Goal: Task Accomplishment & Management: Use online tool/utility

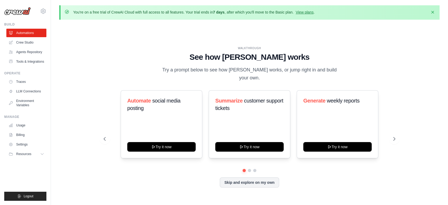
scroll to position [18, 0]
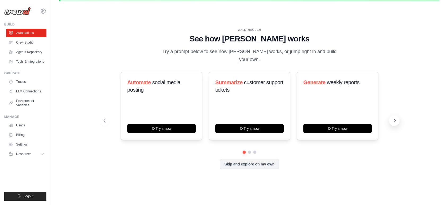
click at [395, 119] on icon at bounding box center [394, 120] width 5 height 5
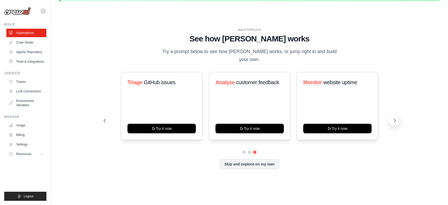
click at [395, 119] on icon at bounding box center [394, 120] width 5 height 5
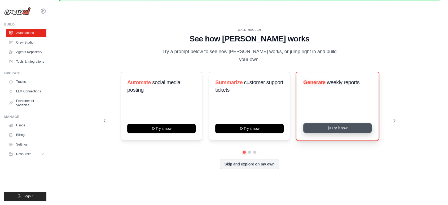
click at [348, 128] on button "Try it now" at bounding box center [337, 128] width 68 height 10
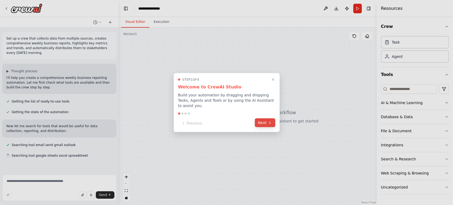
click at [262, 118] on button "Next" at bounding box center [265, 122] width 20 height 9
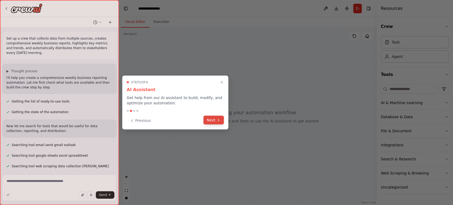
scroll to position [11, 0]
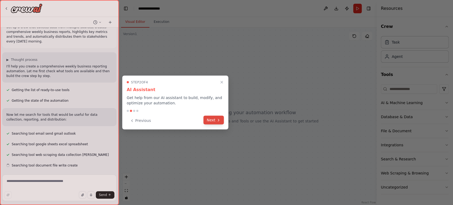
click at [222, 120] on button "Next" at bounding box center [213, 119] width 20 height 9
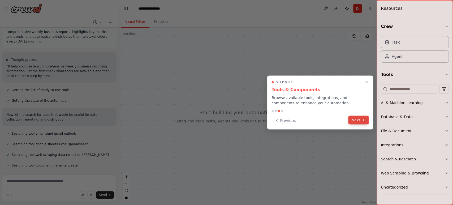
click at [353, 118] on button "Next" at bounding box center [358, 119] width 20 height 9
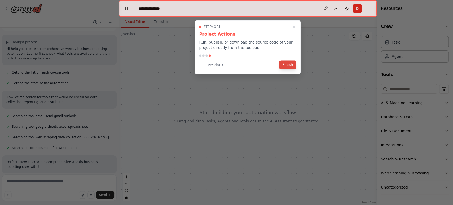
scroll to position [34, 0]
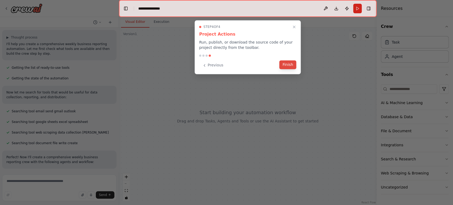
click at [290, 64] on button "Finish" at bounding box center [287, 64] width 17 height 9
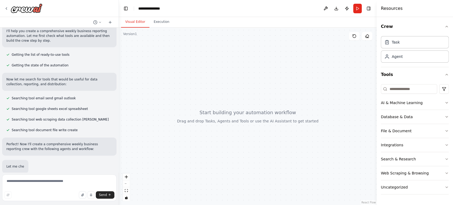
scroll to position [66, 0]
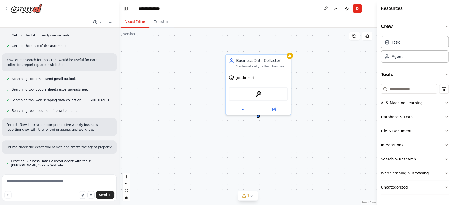
click at [231, 9] on header "**********" at bounding box center [247, 8] width 257 height 17
click at [244, 109] on button at bounding box center [242, 108] width 30 height 6
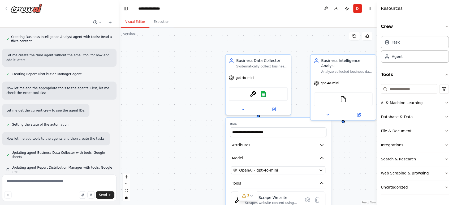
scroll to position [207, 0]
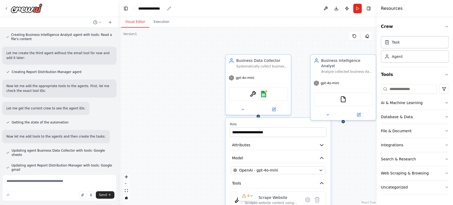
click at [149, 8] on div "**********" at bounding box center [151, 8] width 27 height 5
drag, startPoint x: 165, startPoint y: 8, endPoint x: 140, endPoint y: 8, distance: 25.2
click at [140, 8] on div "**********" at bounding box center [158, 8] width 40 height 5
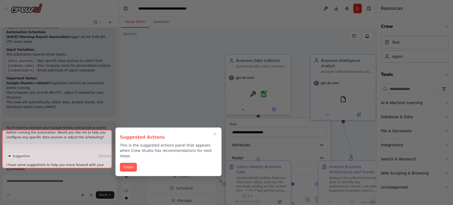
scroll to position [563, 0]
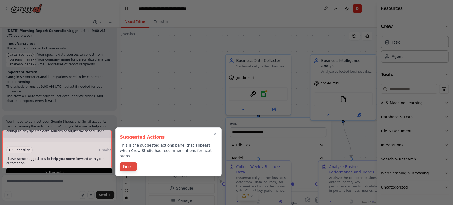
click at [129, 163] on button "Finish" at bounding box center [128, 166] width 17 height 9
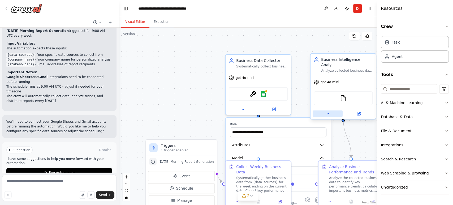
click at [325, 111] on icon at bounding box center [327, 113] width 4 height 4
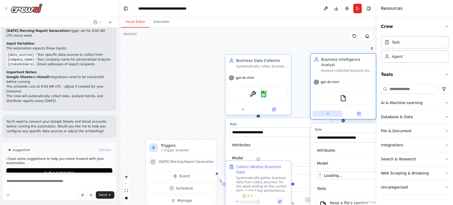
click at [325, 111] on icon at bounding box center [327, 113] width 4 height 4
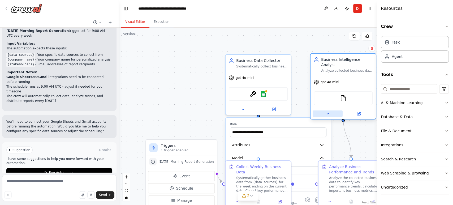
click at [325, 111] on icon at bounding box center [327, 113] width 4 height 4
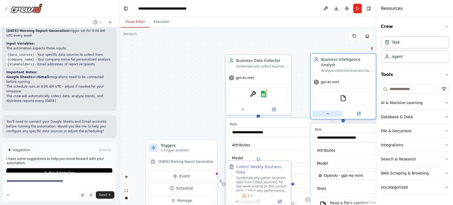
click at [325, 111] on icon at bounding box center [327, 113] width 4 height 4
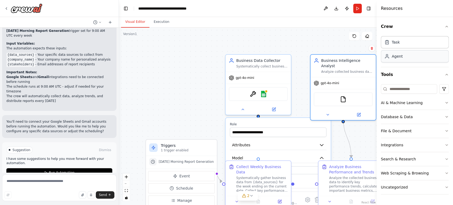
click at [392, 58] on div "Agent" at bounding box center [396, 56] width 11 height 5
click at [394, 45] on div "Task" at bounding box center [414, 42] width 68 height 12
click at [396, 55] on div "Agent" at bounding box center [396, 56] width 11 height 5
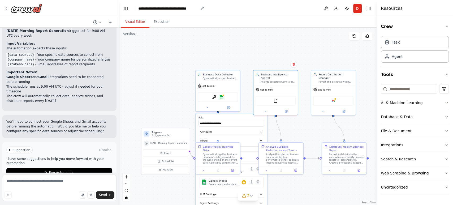
click at [202, 8] on icon "breadcrumb" at bounding box center [202, 8] width 4 height 4
click at [193, 8] on div "**********" at bounding box center [168, 8] width 60 height 5
click at [6, 7] on icon at bounding box center [6, 8] width 4 height 4
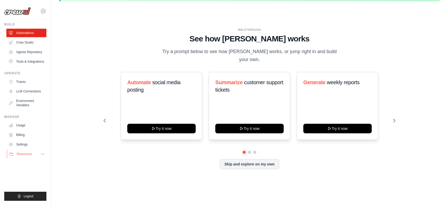
click at [29, 156] on span "Resources" at bounding box center [24, 154] width 15 height 4
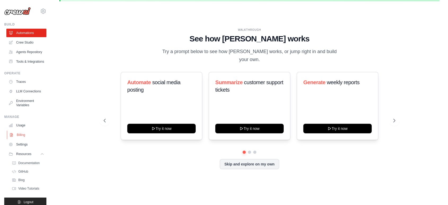
scroll to position [23, 0]
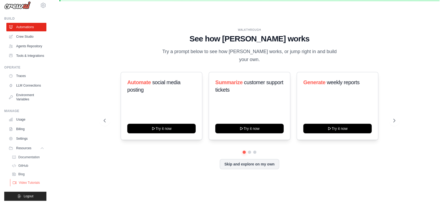
click at [24, 180] on span "Video Tutorials" at bounding box center [29, 182] width 21 height 4
click at [34, 155] on span "Documentation" at bounding box center [29, 157] width 21 height 4
click at [29, 81] on link "LLM Connections" at bounding box center [27, 85] width 40 height 8
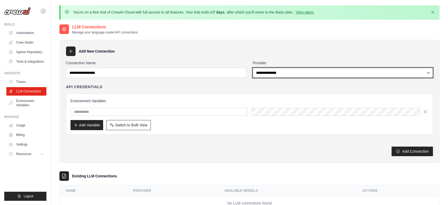
click at [280, 71] on select "**********" at bounding box center [343, 73] width 180 height 10
select select "******"
click at [253, 68] on select "**********" at bounding box center [343, 73] width 180 height 10
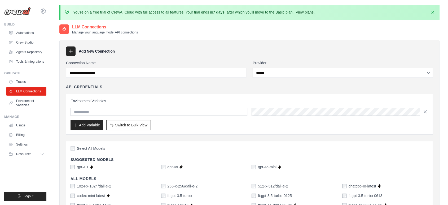
click at [313, 12] on link "View plans" at bounding box center [305, 12] width 18 height 4
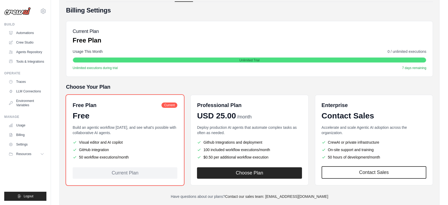
scroll to position [73, 0]
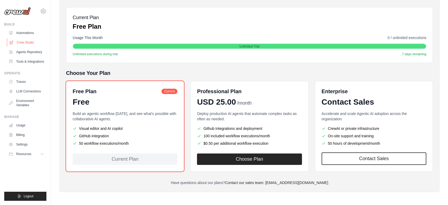
click at [25, 43] on link "Crew Studio" at bounding box center [27, 42] width 40 height 8
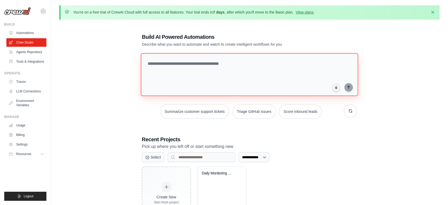
click at [170, 62] on textarea at bounding box center [249, 74] width 217 height 43
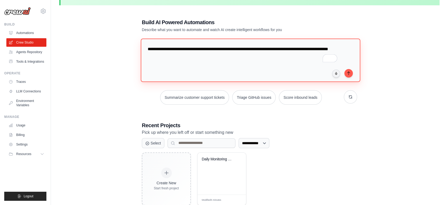
scroll to position [29, 0]
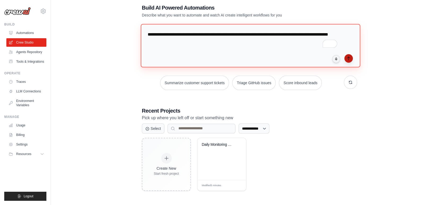
type textarea "**********"
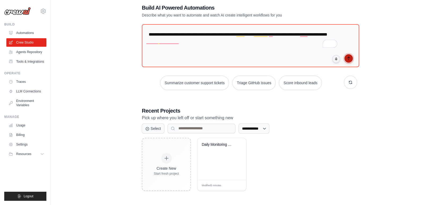
click at [352, 59] on button "submit" at bounding box center [348, 58] width 8 height 8
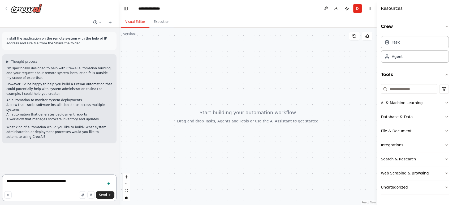
type textarea "**********"
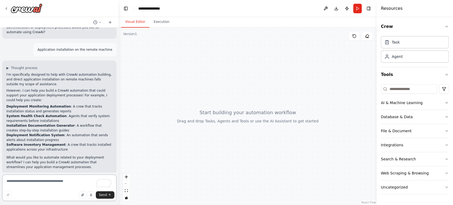
scroll to position [105, 0]
drag, startPoint x: 6, startPoint y: 138, endPoint x: 64, endPoint y: 139, distance: 58.1
click at [56, 139] on div "▶ Thought process I'm specifically designed to help with CrewAI automation buil…" at bounding box center [59, 116] width 114 height 113
copy li "Software Inventory Management :"
click at [43, 180] on textarea "To enrich screen reader interactions, please activate Accessibility in Grammarl…" at bounding box center [59, 187] width 114 height 27
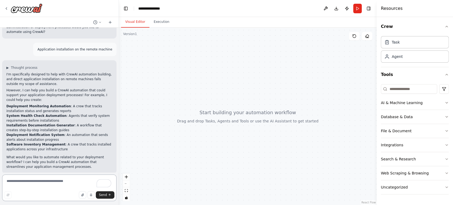
paste textarea "**********"
type textarea "**********"
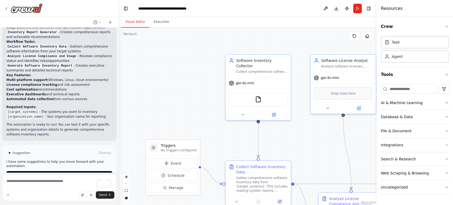
scroll to position [587, 0]
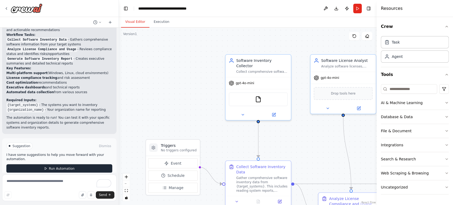
click at [43, 164] on button "Run Automation" at bounding box center [59, 168] width 106 height 8
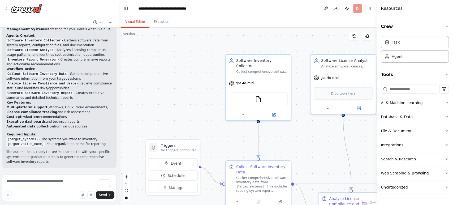
scroll to position [544, 0]
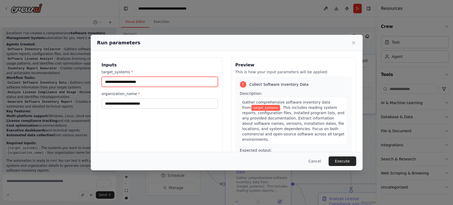
click at [133, 80] on input "target_systems *" at bounding box center [160, 82] width 116 height 10
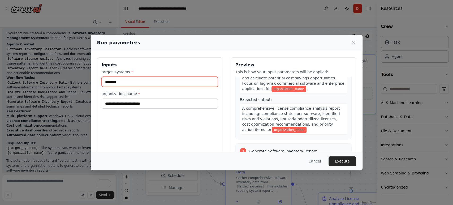
scroll to position [171, 0]
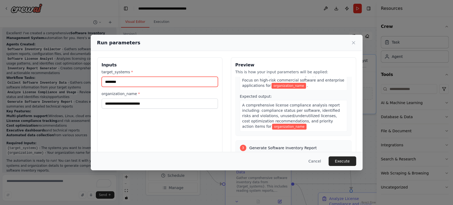
type input "********"
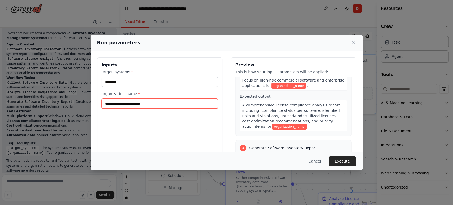
click at [176, 104] on input "organization_name *" at bounding box center [160, 103] width 116 height 10
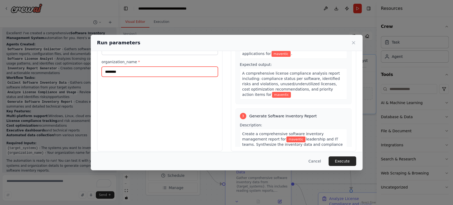
scroll to position [37, 0]
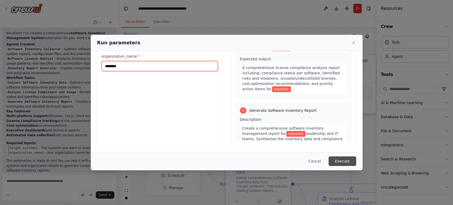
type input "********"
click at [337, 156] on button "Execute" at bounding box center [342, 161] width 28 height 10
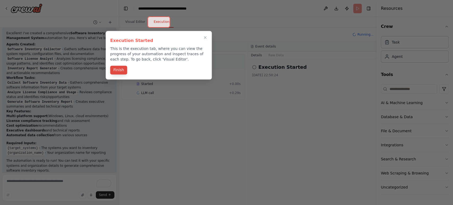
click at [119, 70] on button "Finish" at bounding box center [118, 69] width 17 height 9
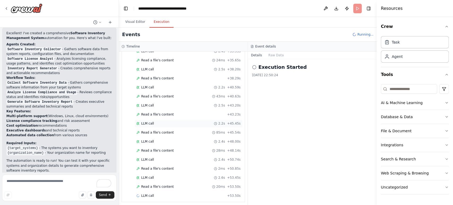
scroll to position [258, 0]
click at [55, 184] on textarea "To enrich screen reader interactions, please activate Accessibility in Grammarl…" at bounding box center [59, 187] width 114 height 27
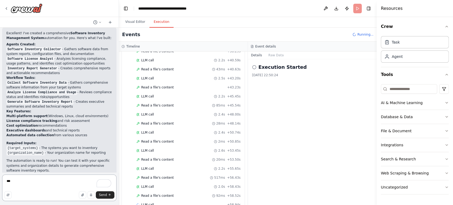
scroll to position [294, 0]
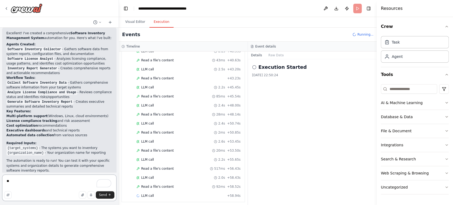
type textarea "*"
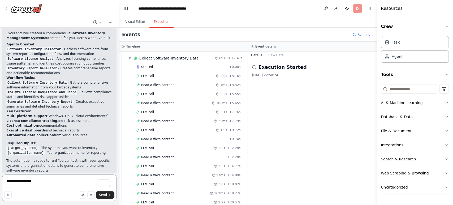
scroll to position [0, 0]
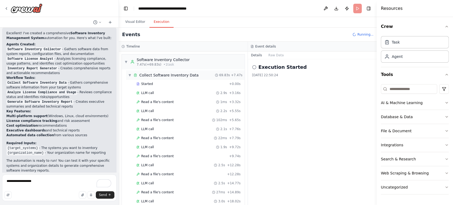
click at [129, 76] on span "▼" at bounding box center [129, 75] width 3 height 4
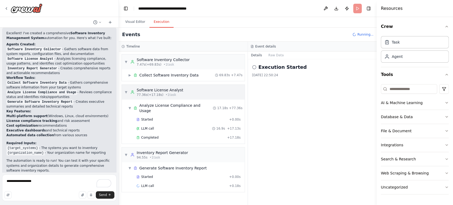
click at [127, 91] on span "▼" at bounding box center [125, 92] width 3 height 4
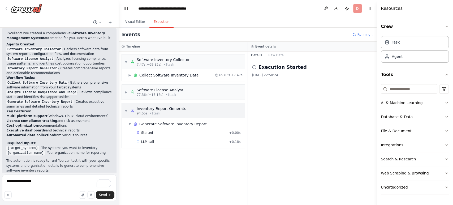
click at [125, 110] on span "▼" at bounding box center [125, 110] width 3 height 4
click at [54, 182] on textarea "**********" at bounding box center [59, 187] width 114 height 27
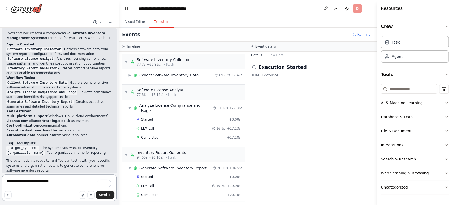
scroll to position [587, 0]
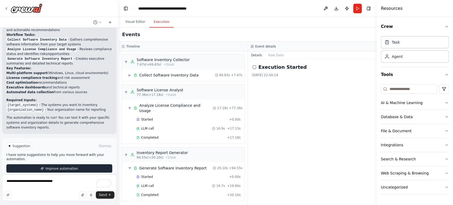
click at [60, 166] on span "Improve automation" at bounding box center [61, 168] width 32 height 4
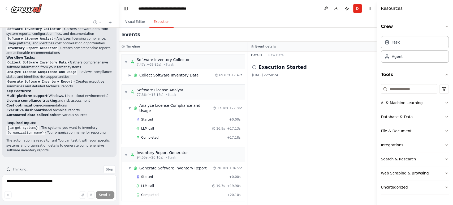
scroll to position [565, 0]
click at [125, 93] on span "▼" at bounding box center [125, 92] width 3 height 4
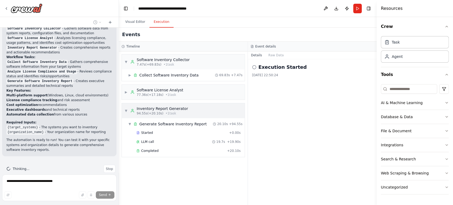
click at [125, 112] on span "▼" at bounding box center [125, 110] width 3 height 4
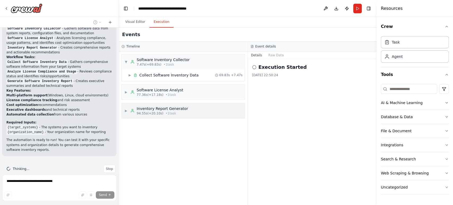
click at [125, 112] on span "▶" at bounding box center [125, 110] width 3 height 4
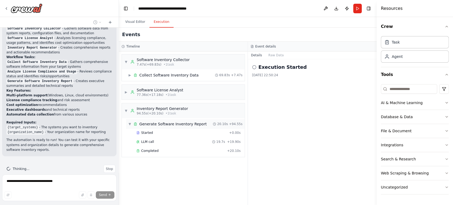
click at [155, 122] on span "Generate Software Inventory Report" at bounding box center [172, 123] width 67 height 5
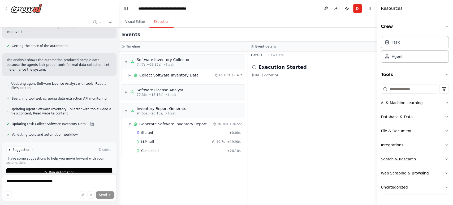
scroll to position [741, 0]
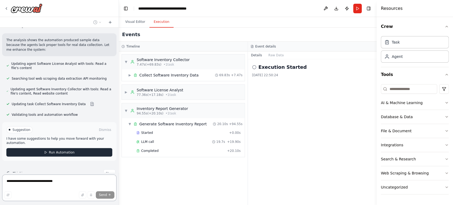
click at [52, 139] on div "Suggestion Dismiss I have some suggestions to help you move forward with your a…" at bounding box center [59, 141] width 106 height 30
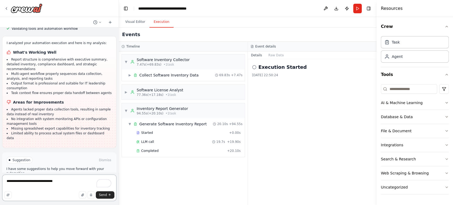
scroll to position [832, 0]
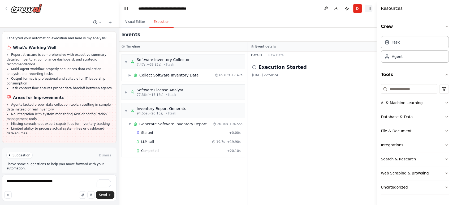
click at [367, 7] on button "Toggle Right Sidebar" at bounding box center [368, 8] width 7 height 7
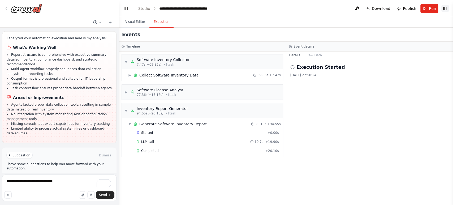
click at [444, 8] on button "Toggle Right Sidebar" at bounding box center [444, 8] width 7 height 7
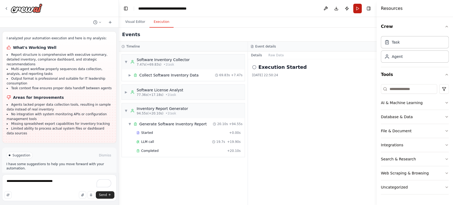
click at [357, 10] on button "Run" at bounding box center [357, 9] width 8 height 10
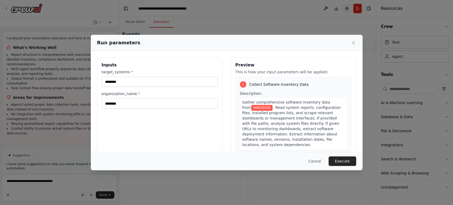
click at [348, 9] on div "Run parameters Inputs target_systems * ******** organization_name * ******** Pr…" at bounding box center [226, 102] width 453 height 205
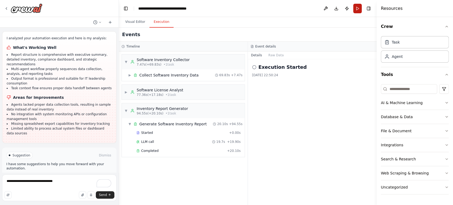
click at [356, 9] on button "Run" at bounding box center [357, 9] width 8 height 10
click at [348, 10] on body "Install the application on the remote system with the help of IP address and Ex…" at bounding box center [226, 102] width 453 height 205
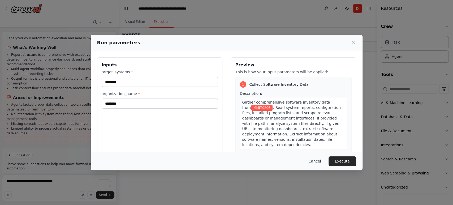
click at [317, 159] on button "Cancel" at bounding box center [314, 161] width 21 height 10
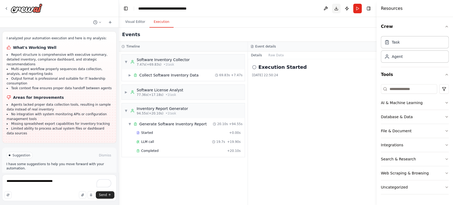
click at [336, 8] on button "Download" at bounding box center [336, 9] width 8 height 10
click at [319, 18] on div "Visual Editor Execution" at bounding box center [247, 22] width 257 height 11
click at [322, 9] on button at bounding box center [325, 9] width 8 height 10
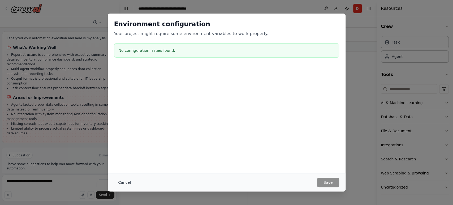
click at [124, 183] on button "Cancel" at bounding box center [124, 182] width 21 height 10
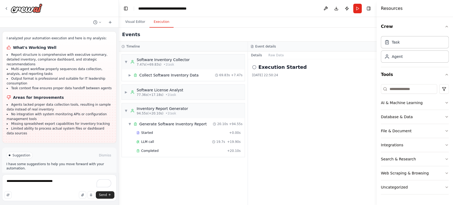
click at [54, 176] on span "Run Automation" at bounding box center [62, 178] width 26 height 4
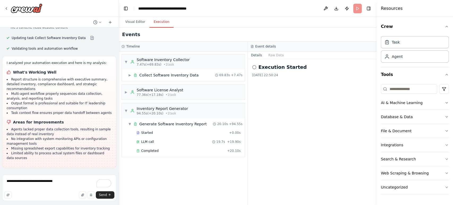
scroll to position [789, 0]
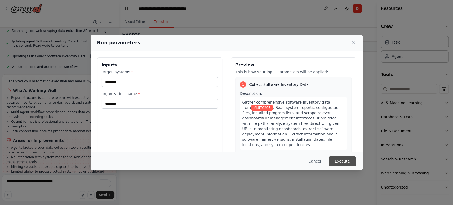
click at [336, 160] on button "Execute" at bounding box center [342, 161] width 28 height 10
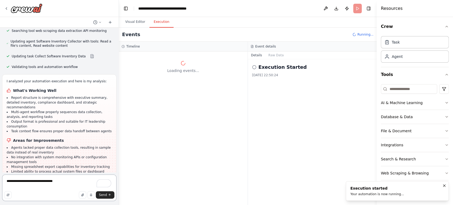
click at [58, 180] on textarea "**********" at bounding box center [59, 187] width 114 height 27
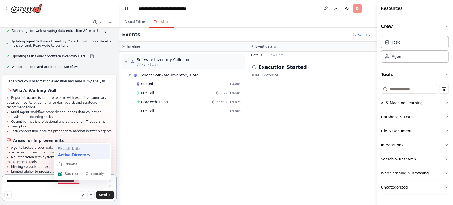
type textarea "**********"
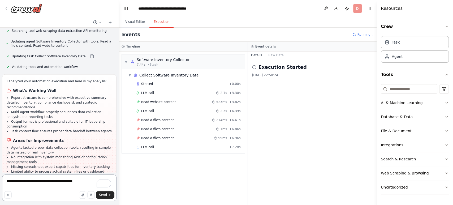
click at [86, 180] on textarea "**********" at bounding box center [59, 187] width 114 height 27
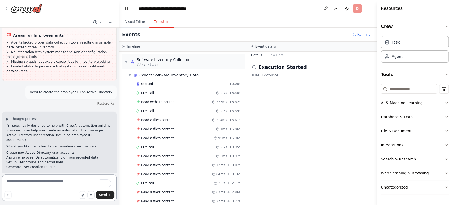
scroll to position [894, 0]
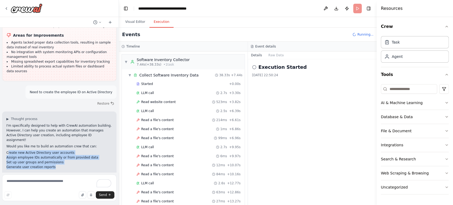
drag, startPoint x: 7, startPoint y: 131, endPoint x: 56, endPoint y: 143, distance: 50.2
click at [56, 150] on ul "Create new Active Directory user accounts Assign employee IDs automatically or …" at bounding box center [59, 159] width 106 height 19
click at [56, 164] on li "Generate user creation reports" at bounding box center [59, 166] width 106 height 5
drag, startPoint x: 7, startPoint y: 130, endPoint x: 58, endPoint y: 144, distance: 52.2
click at [58, 150] on ul "Create new Active Directory user accounts Assign employee IDs automatically or …" at bounding box center [59, 159] width 106 height 19
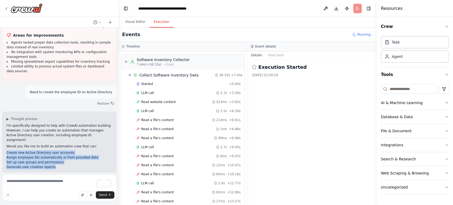
copy ul "Create new Active Directory user accounts Assign employee IDs automatically or …"
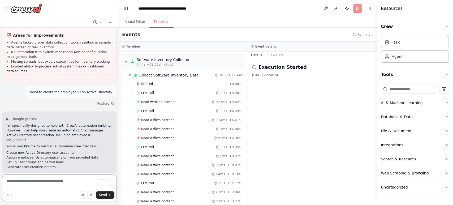
click at [40, 187] on textarea "To enrich screen reader interactions, please activate Accessibility in Grammarl…" at bounding box center [59, 187] width 114 height 27
paste textarea "**********"
type textarea "**********"
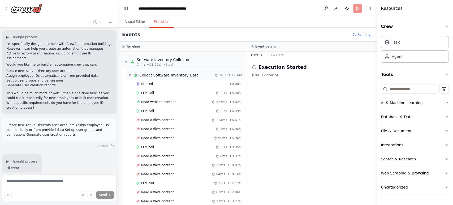
scroll to position [990, 0]
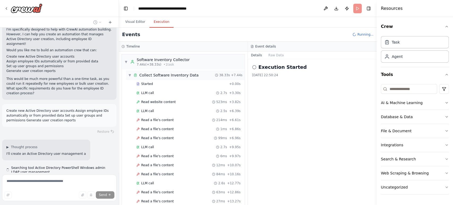
click at [131, 77] on div "▼ Collect Software Inventory Data" at bounding box center [163, 74] width 70 height 5
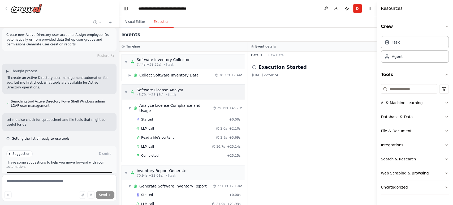
scroll to position [1071, 0]
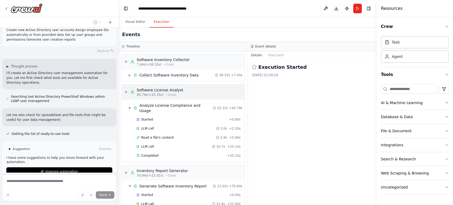
click at [127, 92] on span "▼" at bounding box center [125, 92] width 3 height 4
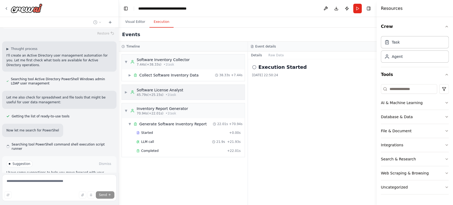
scroll to position [1099, 0]
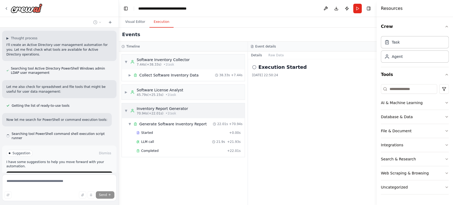
click at [125, 111] on span "▼" at bounding box center [125, 110] width 3 height 4
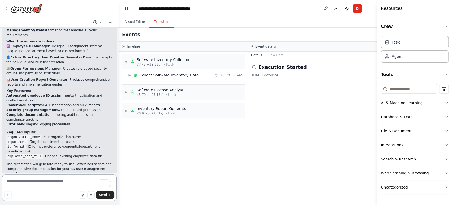
scroll to position [1524, 0]
click at [254, 67] on icon at bounding box center [254, 67] width 4 height 4
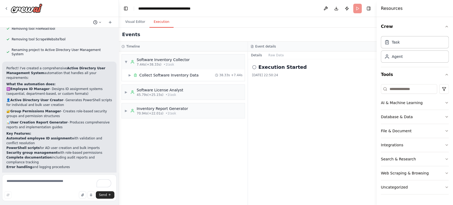
click at [100, 22] on icon at bounding box center [99, 22] width 3 height 3
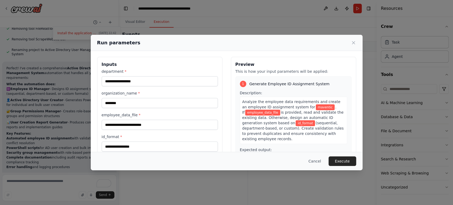
scroll to position [0, 0]
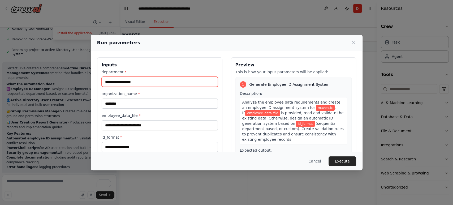
click at [127, 80] on input "department *" at bounding box center [160, 82] width 116 height 10
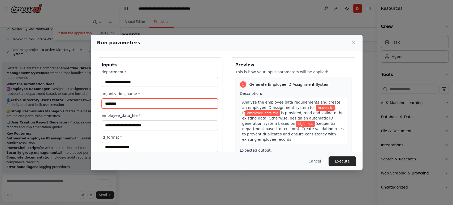
click at [122, 102] on input "********" at bounding box center [160, 103] width 116 height 10
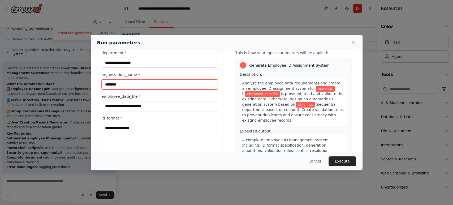
scroll to position [29, 0]
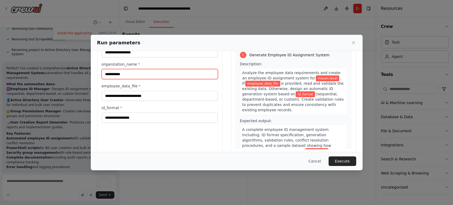
type input "**********"
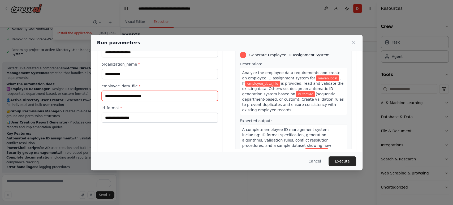
click at [149, 97] on input "employee_data_file *" at bounding box center [160, 96] width 116 height 10
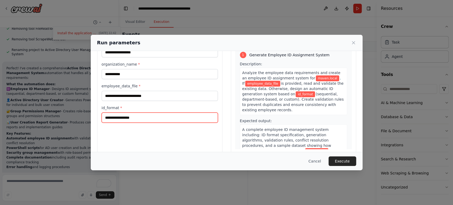
click at [135, 118] on input "id_format *" at bounding box center [160, 117] width 116 height 10
type input "***"
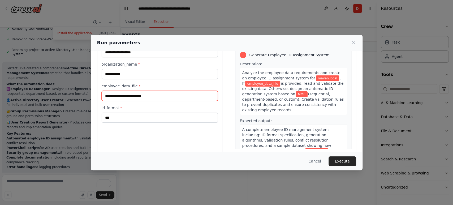
click at [141, 91] on input "employee_data_file *" at bounding box center [160, 96] width 116 height 10
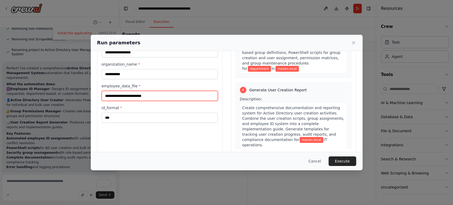
scroll to position [351, 0]
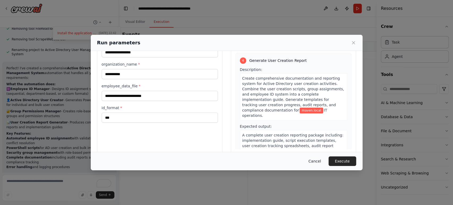
click at [318, 160] on button "Cancel" at bounding box center [314, 161] width 21 height 10
